Goal: Transaction & Acquisition: Book appointment/travel/reservation

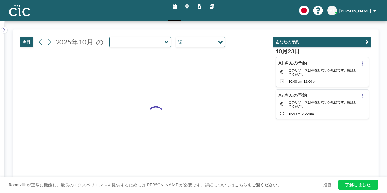
type input "Kiri"
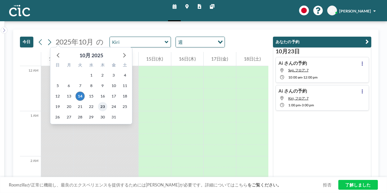
click at [98, 103] on span "23" at bounding box center [102, 106] width 9 height 9
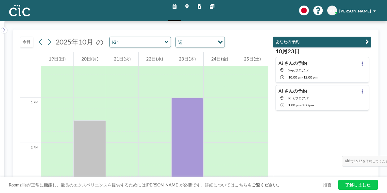
scroll to position [555, 0]
click at [199, 52] on div "23日(木)" at bounding box center [187, 59] width 32 height 14
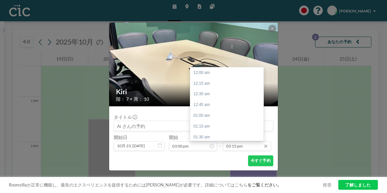
scroll to position [605, 0]
click at [236, 141] on input "03:15 pm" at bounding box center [247, 145] width 48 height 9
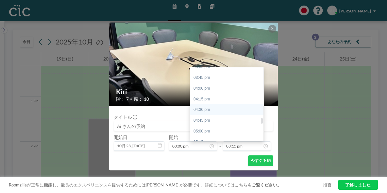
scroll to position [670, 0]
click at [208, 127] on div "05:00 pm" at bounding box center [228, 132] width 76 height 11
type input "05:00 pm"
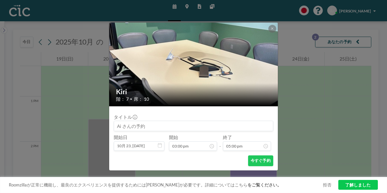
scroll to position [675, 0]
click at [249, 155] on button "今すぐ予約" at bounding box center [260, 160] width 25 height 11
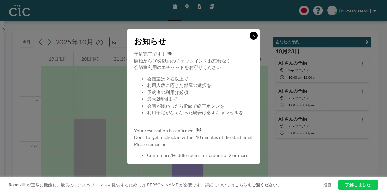
click at [252, 37] on icon at bounding box center [253, 36] width 2 height 2
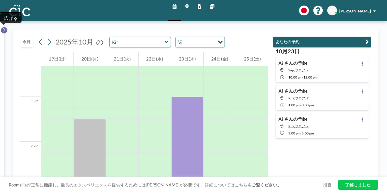
click at [6, 27] on button at bounding box center [4, 30] width 7 height 7
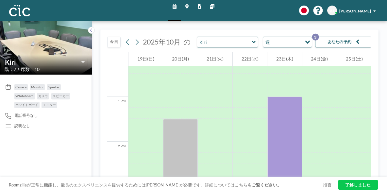
click at [40, 45] on img at bounding box center [46, 48] width 92 height 122
click at [81, 59] on icon at bounding box center [83, 62] width 4 height 6
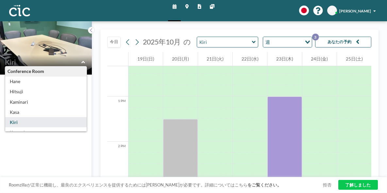
click at [81, 59] on icon at bounding box center [83, 62] width 4 height 6
type input "Kiri"
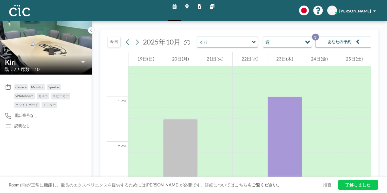
click at [190, 8] on link "マップ" at bounding box center [187, 10] width 12 height 21
